Goal: Transaction & Acquisition: Download file/media

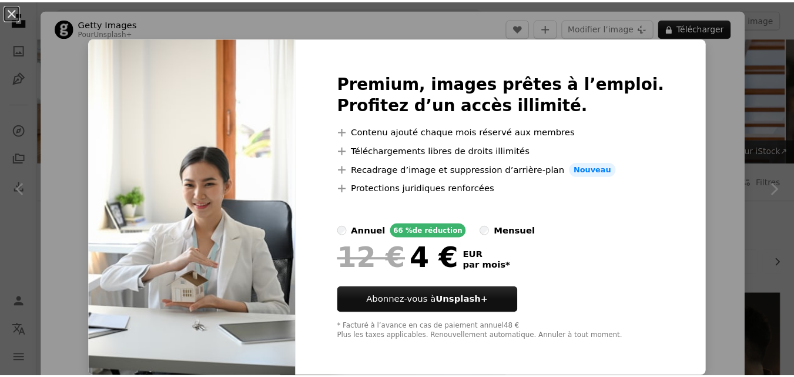
scroll to position [641, 0]
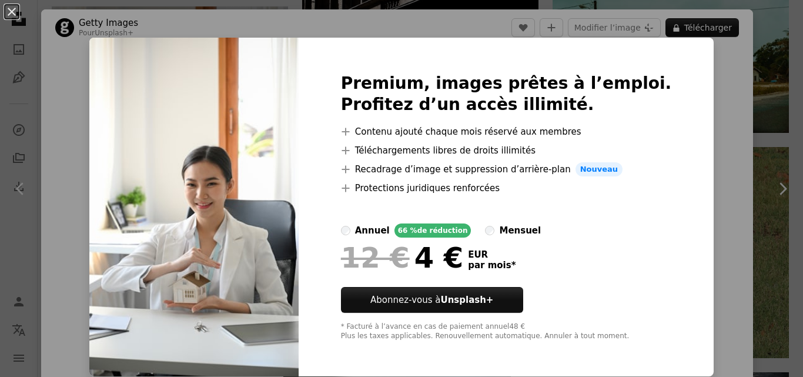
click at [711, 98] on div "An X shape Premium, images prêtes à l’emploi. Profitez d’un accès illimité. A p…" at bounding box center [401, 188] width 803 height 377
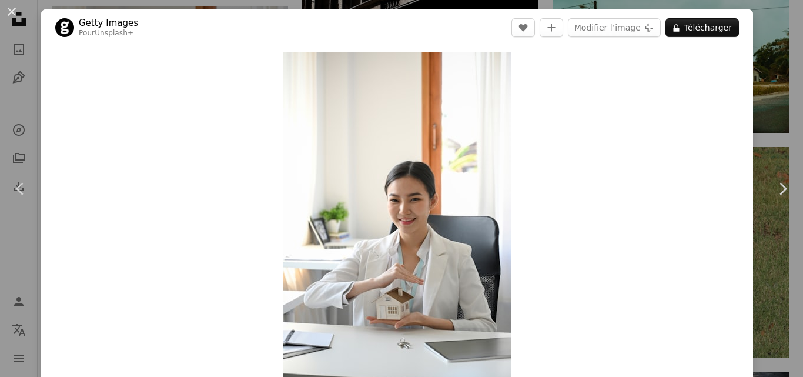
click at [760, 93] on div "An X shape Chevron left Chevron right Getty Images Pour Unsplash+ A heart A plu…" at bounding box center [401, 188] width 803 height 377
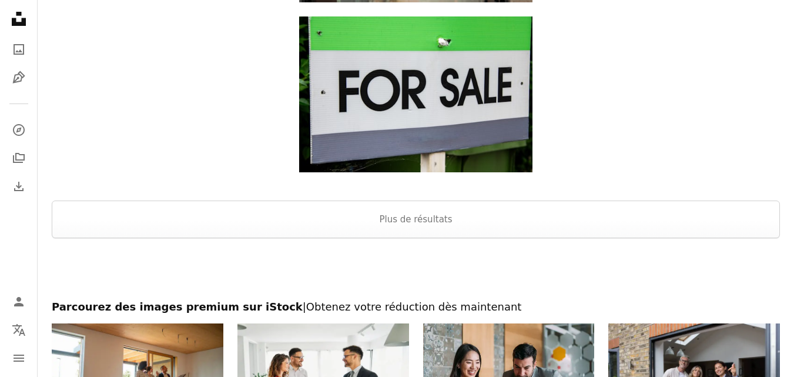
scroll to position [1724, 0]
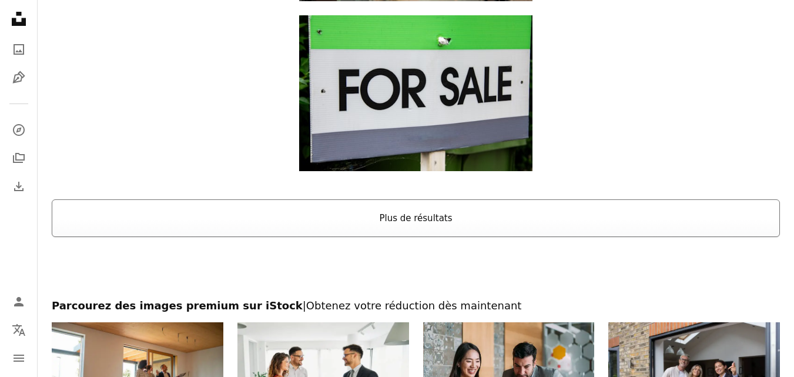
click at [732, 216] on button "Plus de résultats" at bounding box center [416, 218] width 728 height 38
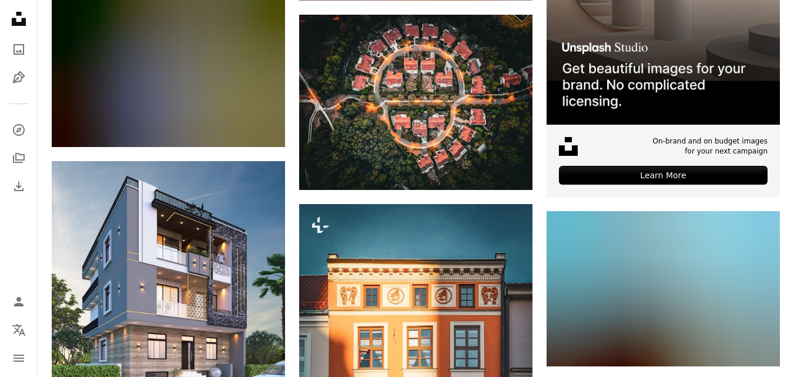
scroll to position [3828, 0]
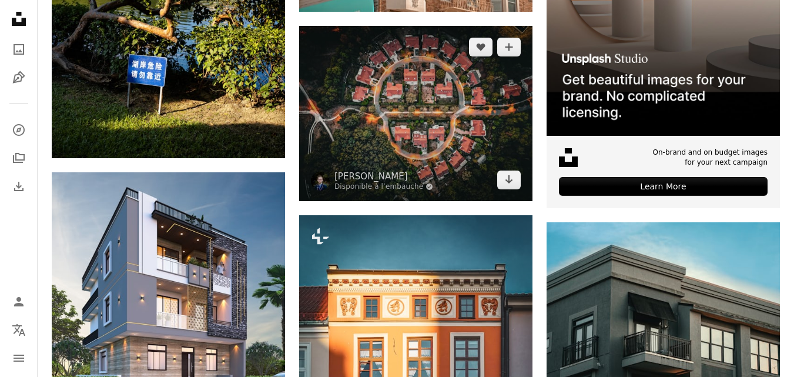
click at [418, 142] on img at bounding box center [415, 113] width 233 height 175
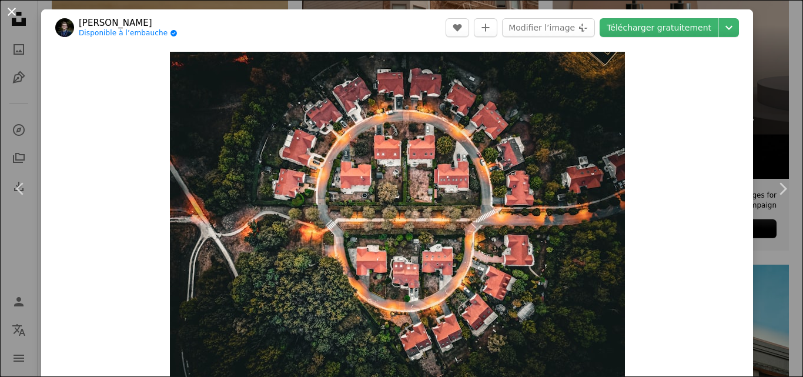
click at [13, 10] on button "An X shape" at bounding box center [12, 12] width 14 height 14
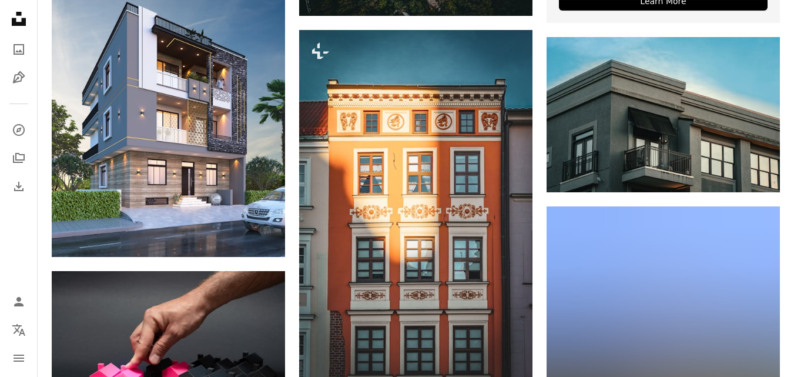
scroll to position [4016, 0]
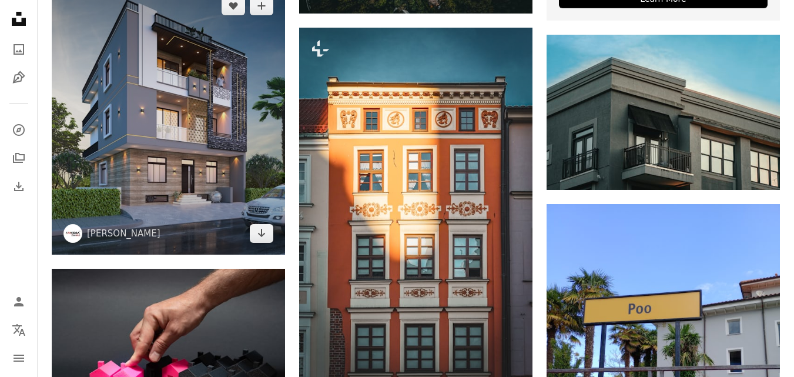
click at [126, 92] on img at bounding box center [168, 120] width 233 height 270
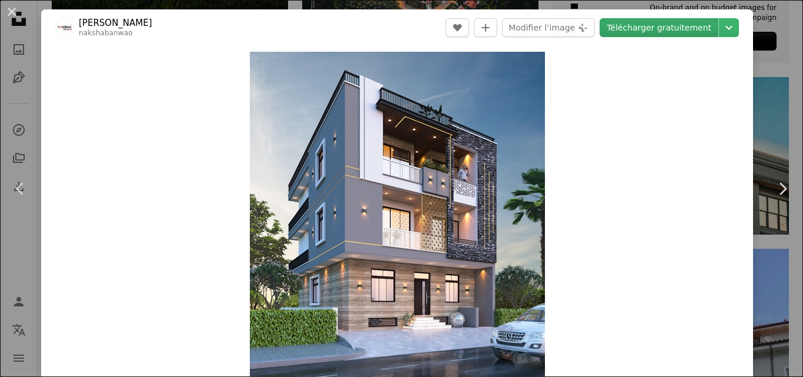
click at [674, 27] on link "Télécharger gratuitement" at bounding box center [658, 27] width 119 height 19
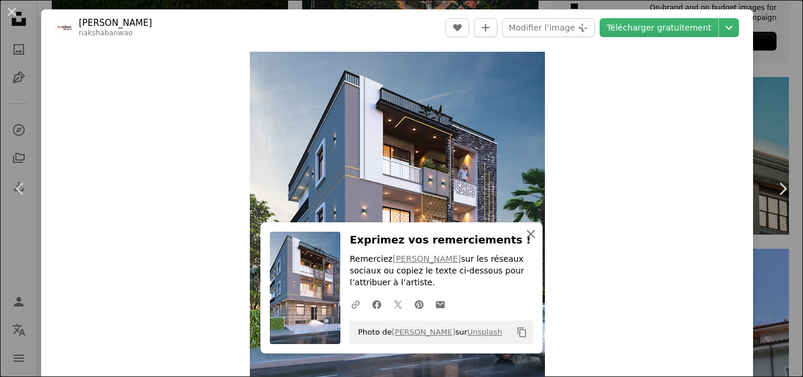
click at [528, 240] on icon "An X shape" at bounding box center [531, 234] width 14 height 14
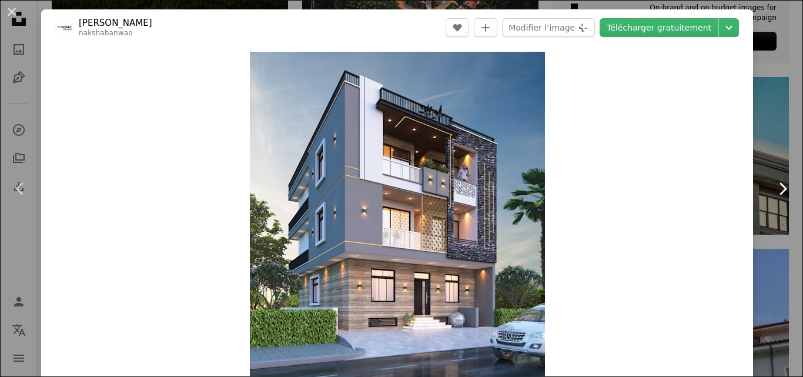
click at [762, 181] on link "Chevron right" at bounding box center [782, 188] width 41 height 113
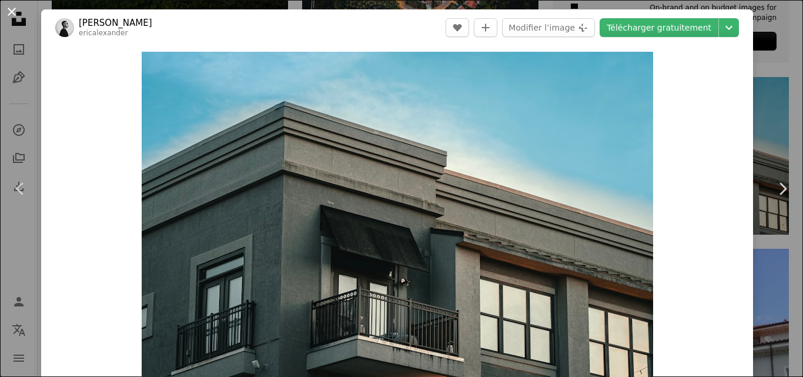
click at [14, 13] on button "An X shape" at bounding box center [12, 12] width 14 height 14
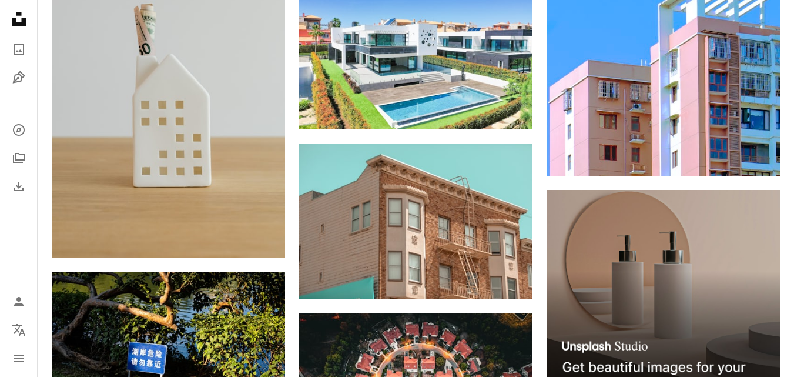
scroll to position [3540, 0]
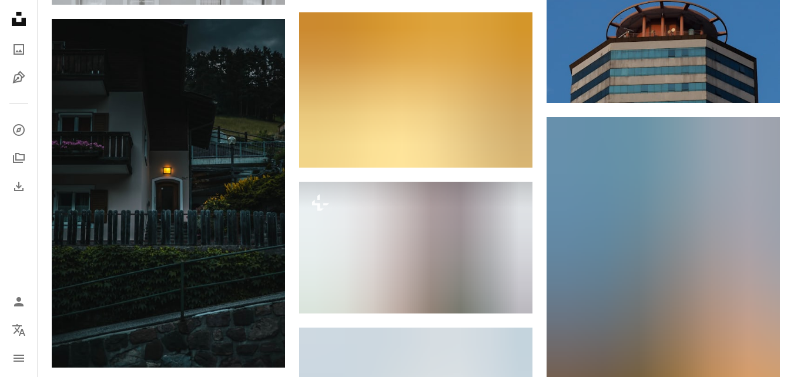
scroll to position [6994, 0]
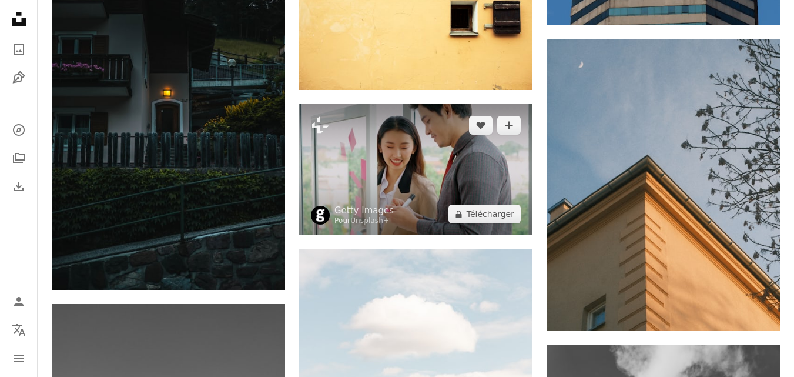
click at [327, 190] on img at bounding box center [415, 169] width 233 height 131
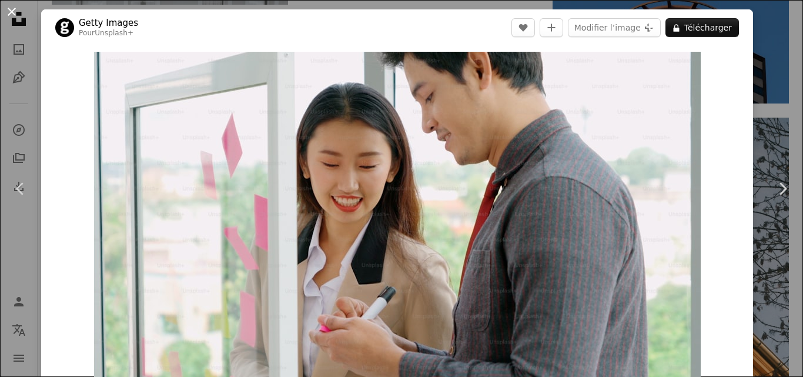
click at [14, 14] on button "An X shape" at bounding box center [12, 12] width 14 height 14
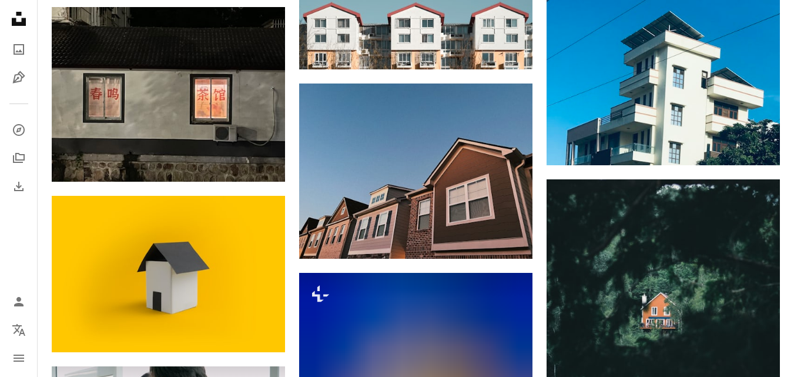
scroll to position [7981, 0]
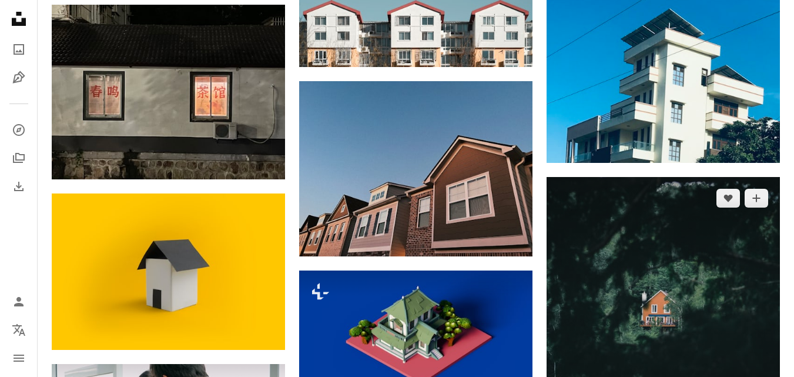
click at [724, 325] on img at bounding box center [662, 322] width 233 height 291
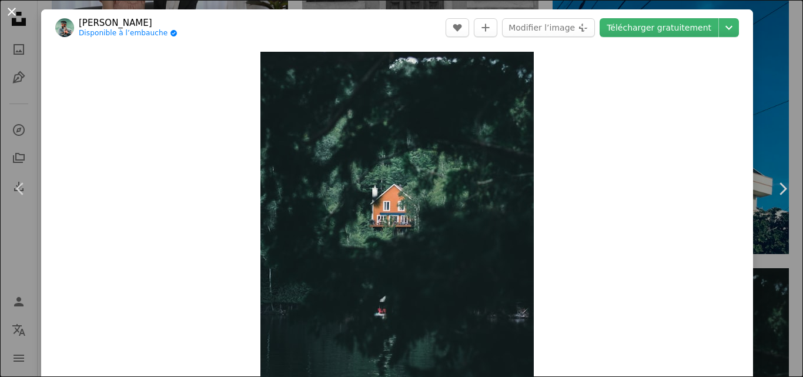
click at [18, 11] on button "An X shape" at bounding box center [12, 12] width 14 height 14
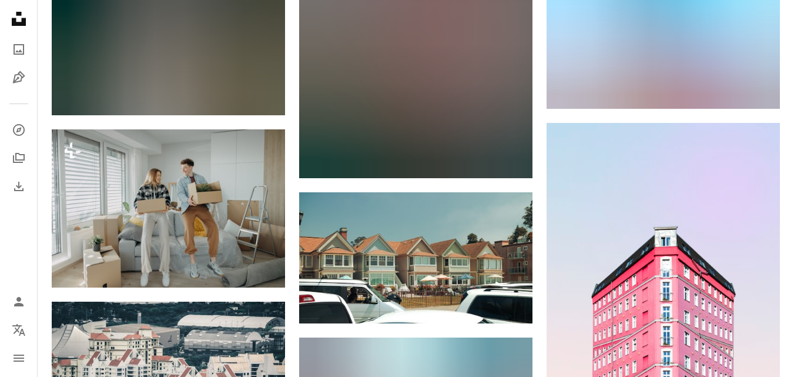
scroll to position [8527, 0]
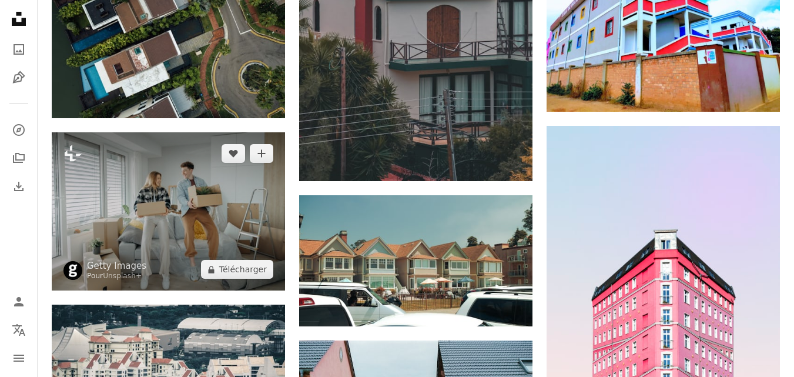
click at [96, 231] on img at bounding box center [168, 211] width 233 height 158
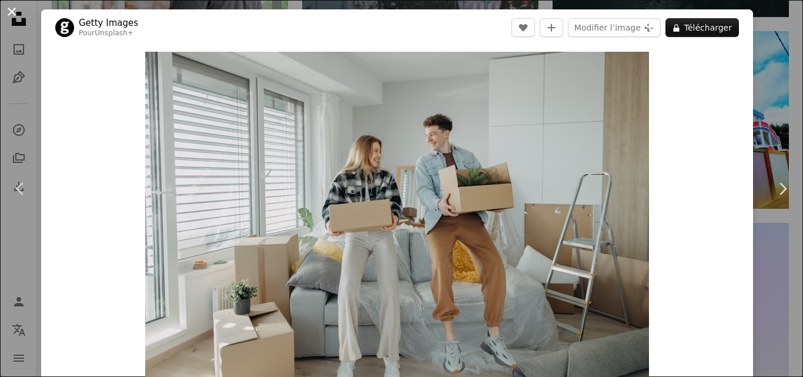
click at [12, 11] on button "An X shape" at bounding box center [12, 12] width 14 height 14
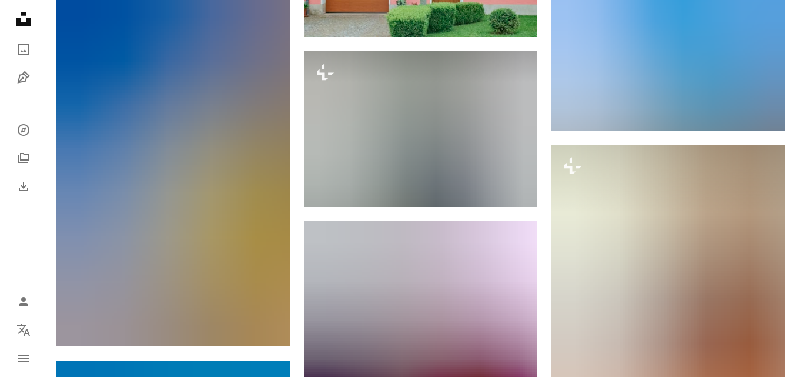
scroll to position [9011, 0]
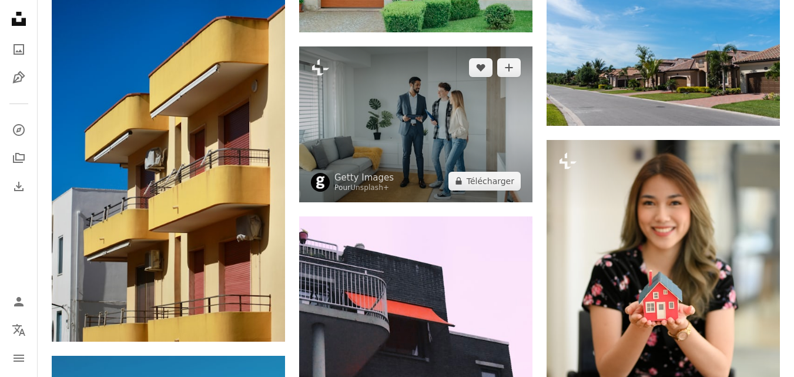
click at [333, 153] on img at bounding box center [415, 123] width 233 height 155
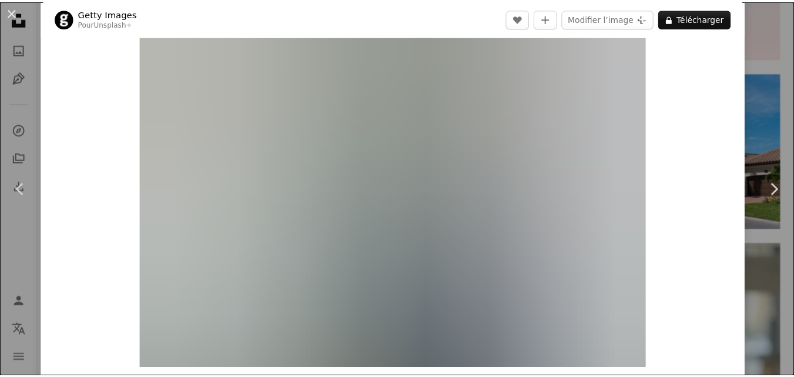
scroll to position [18, 0]
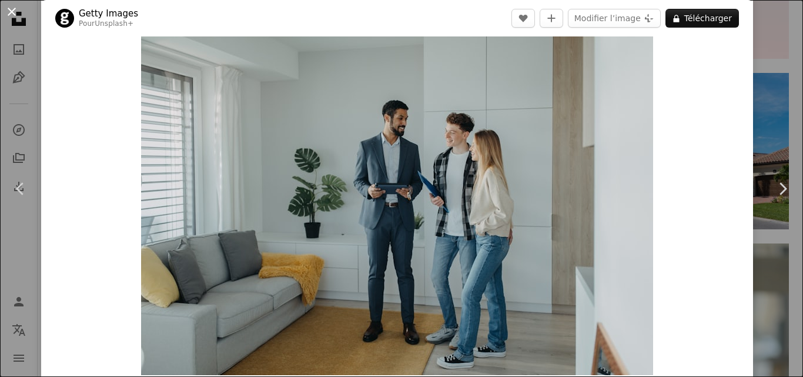
click at [15, 11] on button "An X shape" at bounding box center [12, 12] width 14 height 14
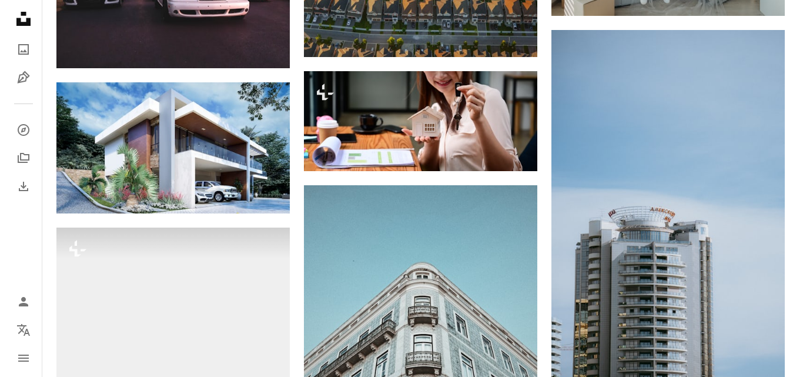
scroll to position [13380, 0]
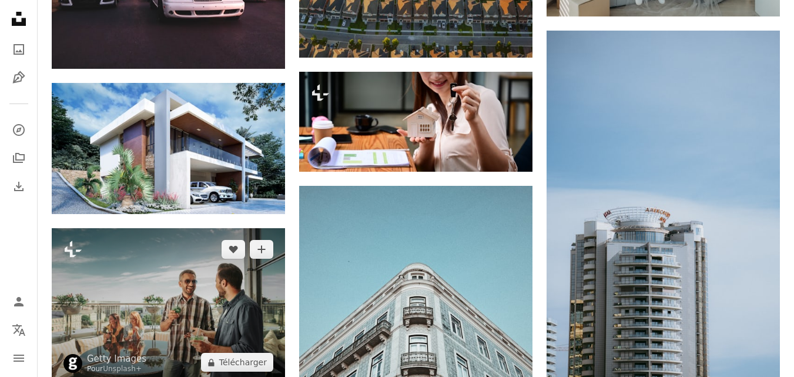
click at [106, 316] on img at bounding box center [168, 305] width 233 height 155
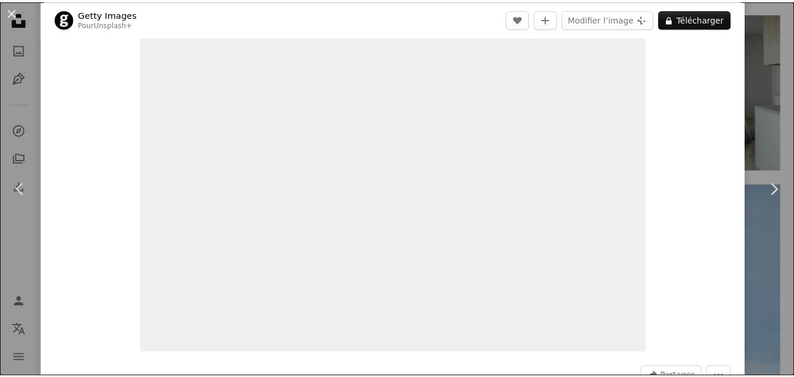
scroll to position [41, 0]
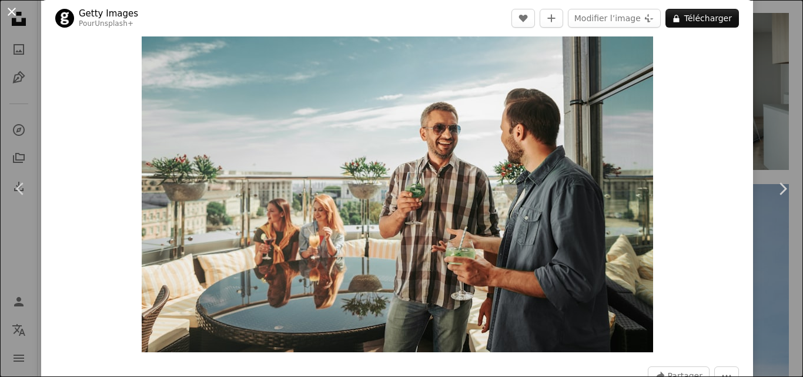
click at [5, 12] on button "An X shape" at bounding box center [12, 12] width 14 height 14
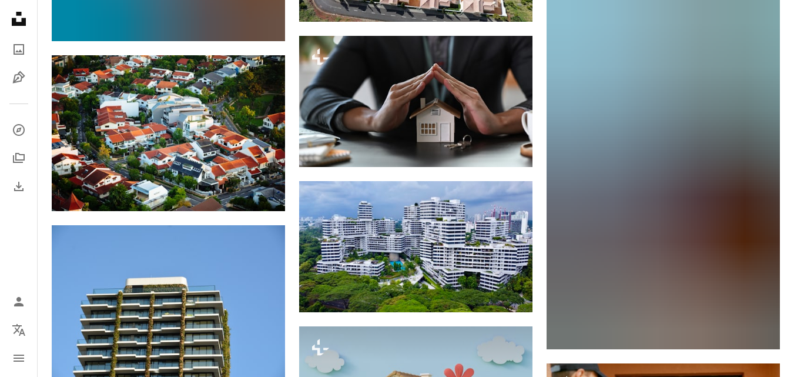
scroll to position [15018, 0]
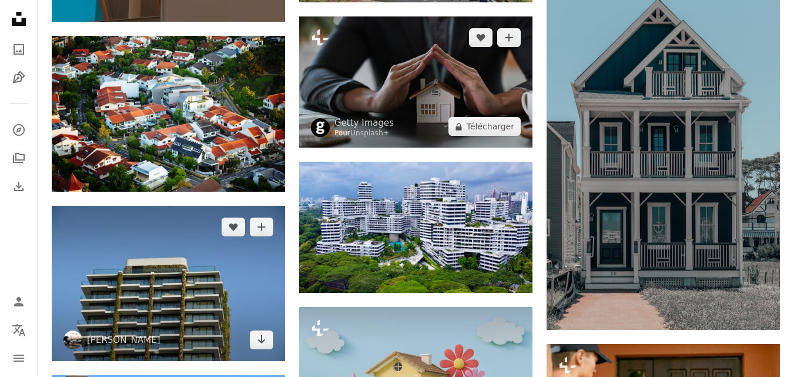
click at [440, 100] on img at bounding box center [415, 81] width 233 height 131
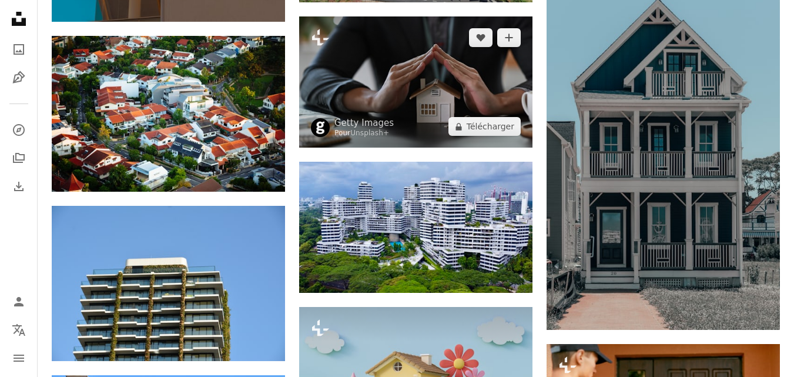
click at [435, 100] on img at bounding box center [415, 81] width 233 height 131
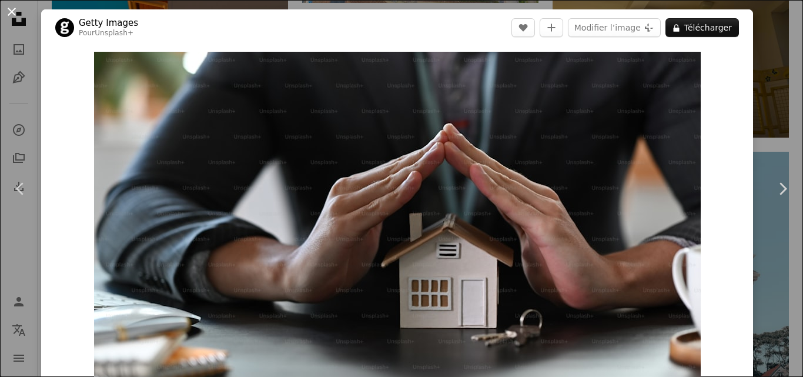
click at [5, 16] on button "An X shape" at bounding box center [12, 12] width 14 height 14
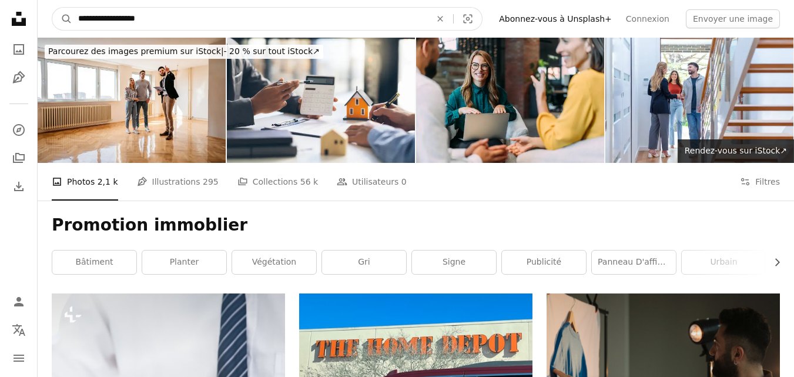
click at [128, 16] on input "**********" at bounding box center [249, 19] width 355 height 22
click at [91, 16] on input "**********" at bounding box center [249, 19] width 355 height 22
type input "**********"
click button "A magnifying glass" at bounding box center [62, 19] width 20 height 22
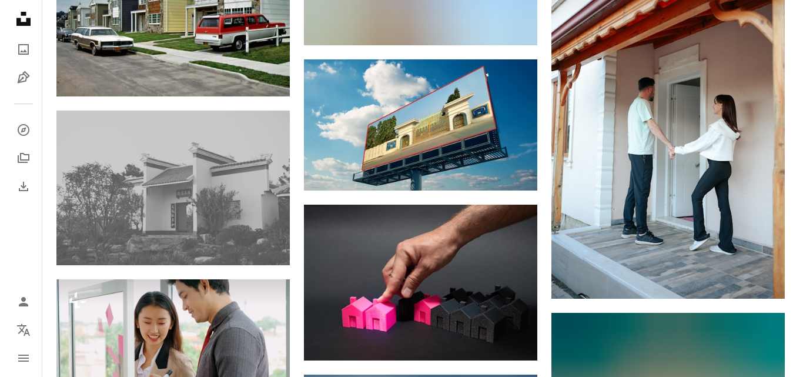
scroll to position [888, 0]
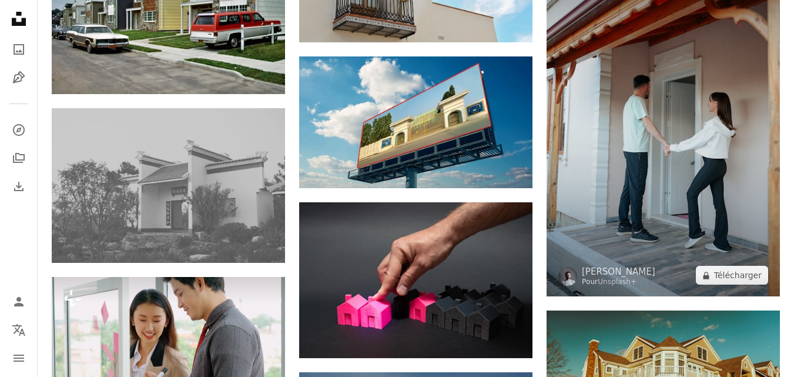
click at [668, 243] on img at bounding box center [662, 122] width 233 height 350
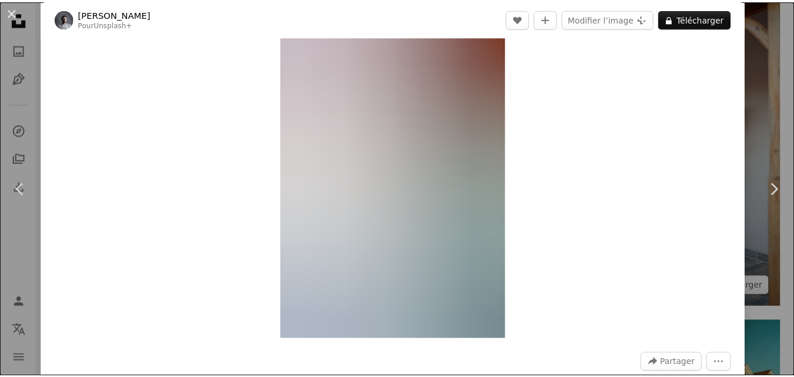
scroll to position [55, 0]
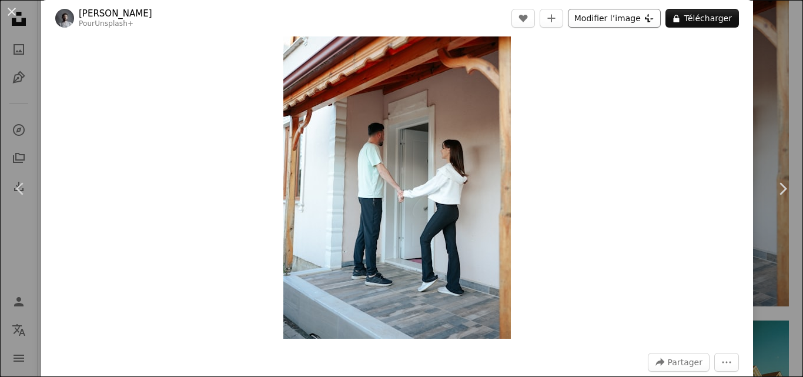
click at [622, 15] on button "Modifier l’image Plus sign for Unsplash+" at bounding box center [614, 18] width 93 height 19
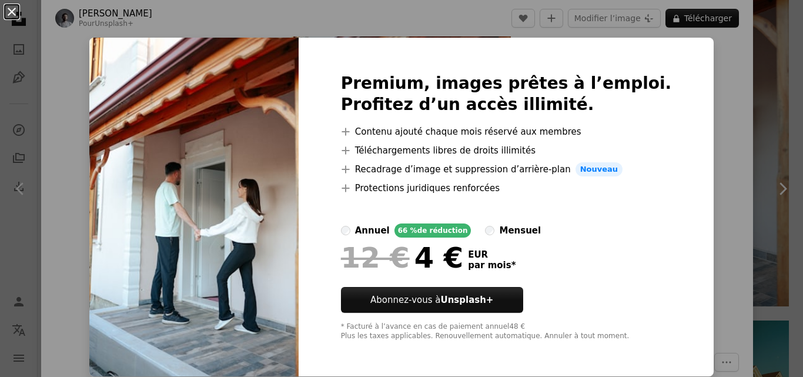
click at [8, 15] on button "An X shape" at bounding box center [12, 12] width 14 height 14
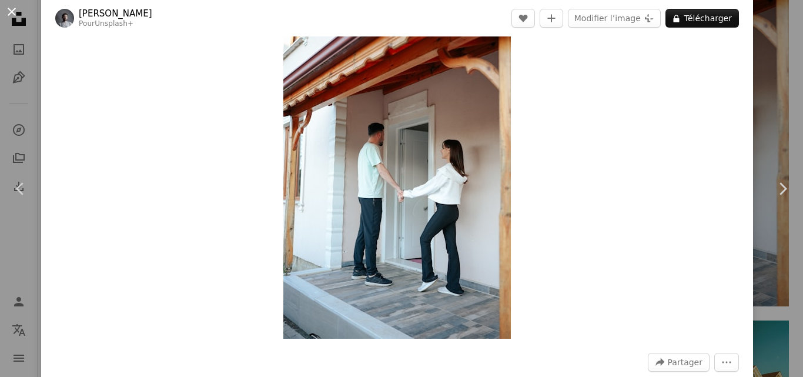
click at [7, 13] on button "An X shape" at bounding box center [12, 12] width 14 height 14
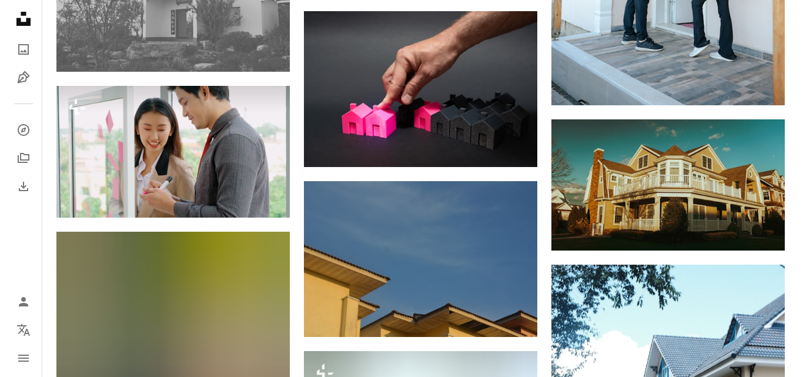
scroll to position [1079, 0]
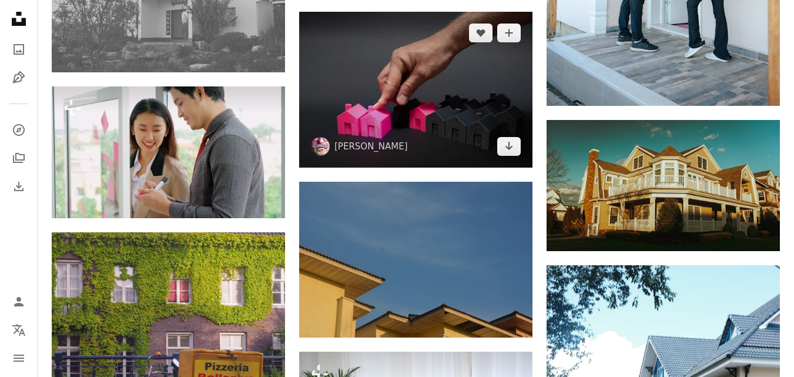
click at [468, 123] on img at bounding box center [415, 90] width 233 height 156
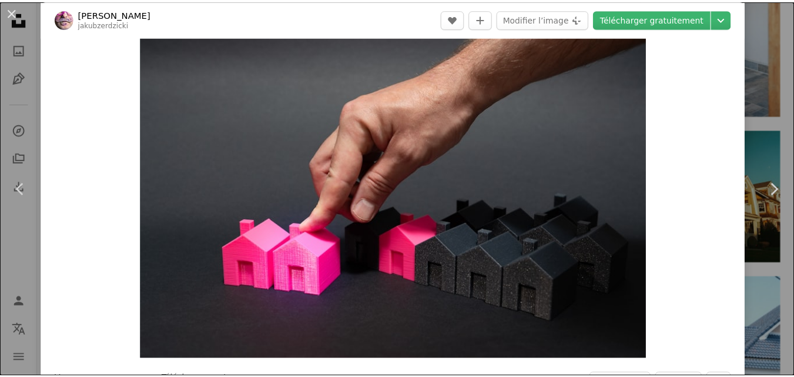
scroll to position [91, 0]
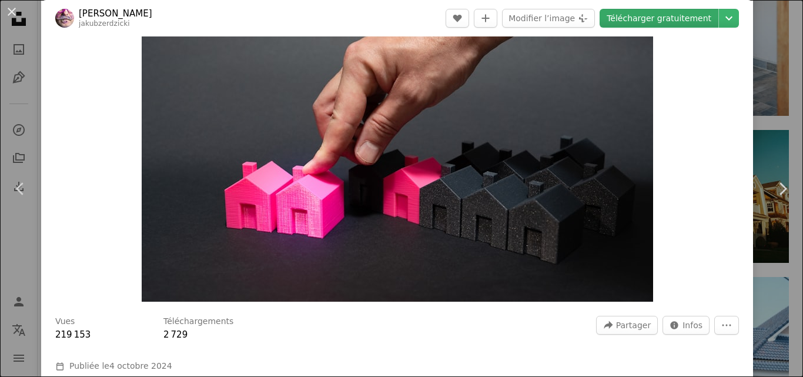
click at [657, 16] on link "Télécharger gratuitement" at bounding box center [658, 18] width 119 height 19
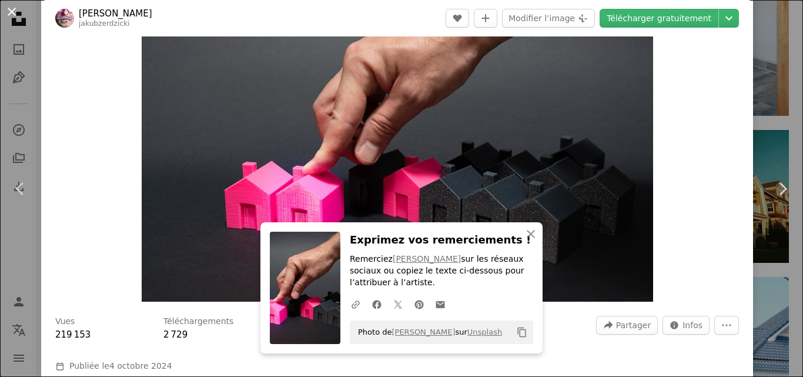
click at [8, 11] on button "An X shape" at bounding box center [12, 12] width 14 height 14
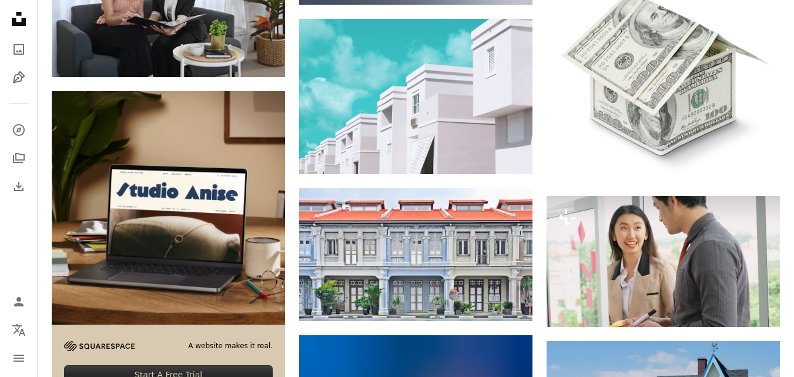
scroll to position [1699, 0]
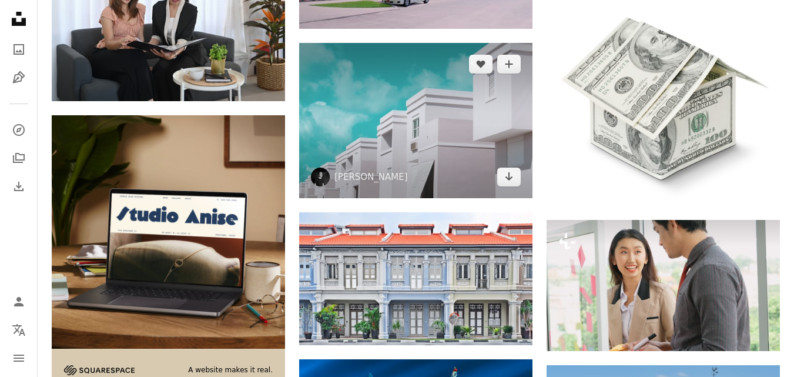
click at [369, 147] on img at bounding box center [415, 120] width 233 height 155
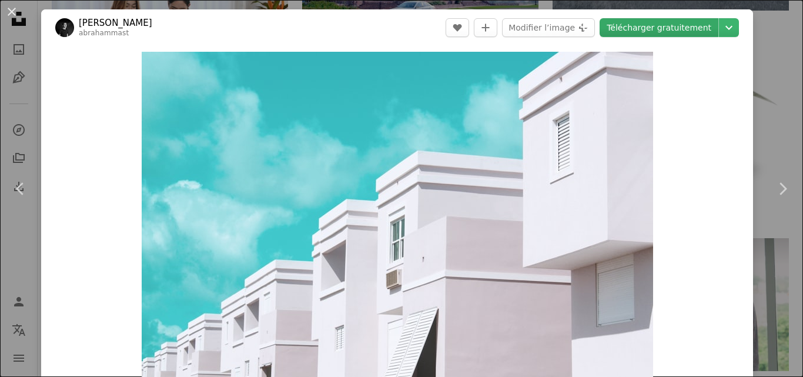
click at [667, 24] on link "Télécharger gratuitement" at bounding box center [658, 27] width 119 height 19
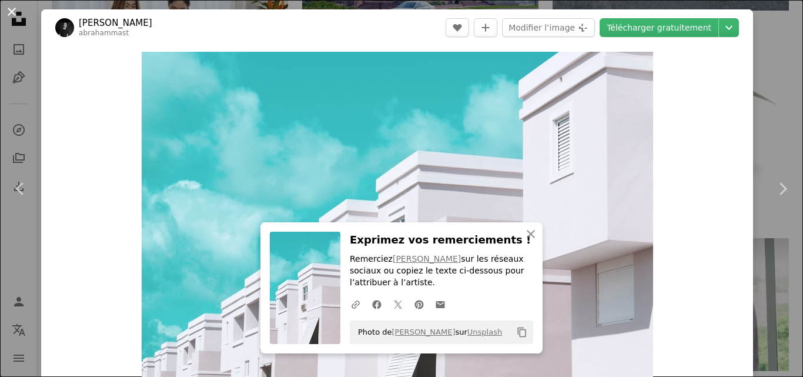
click at [10, 16] on button "An X shape" at bounding box center [12, 12] width 14 height 14
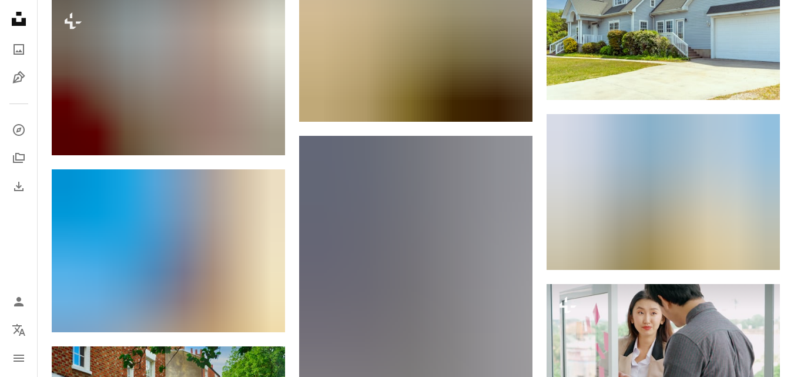
scroll to position [4953, 0]
